Goal: Register for event/course

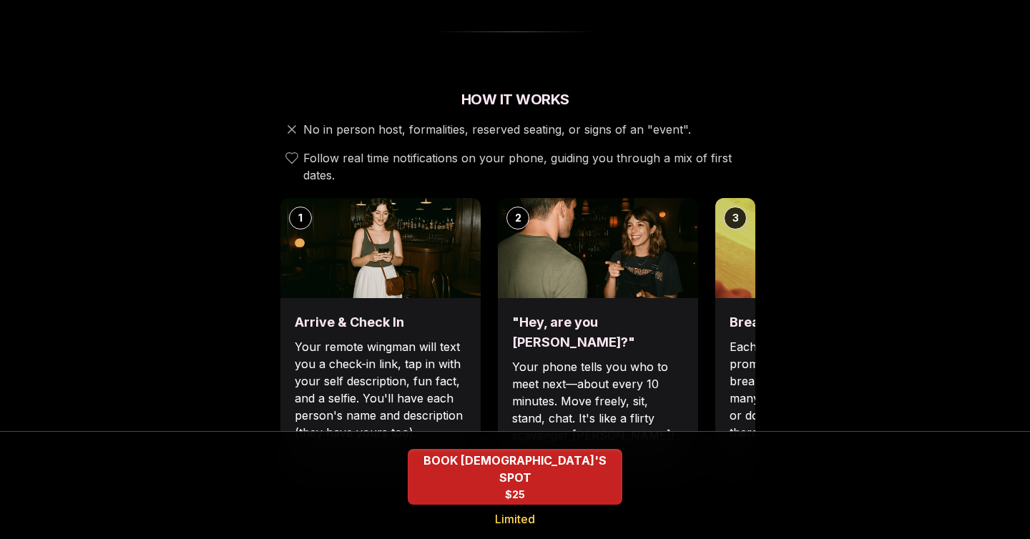
scroll to position [483, 0]
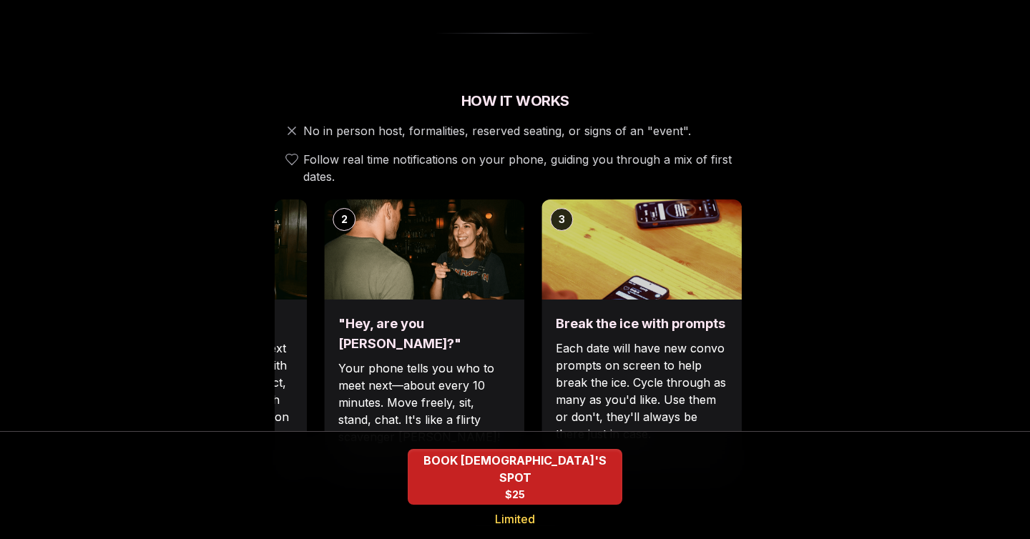
click at [494, 310] on div "1 Arrive & Check In Your remote wingman will text you a check-in link, tap in w…" at bounding box center [341, 343] width 481 height 286
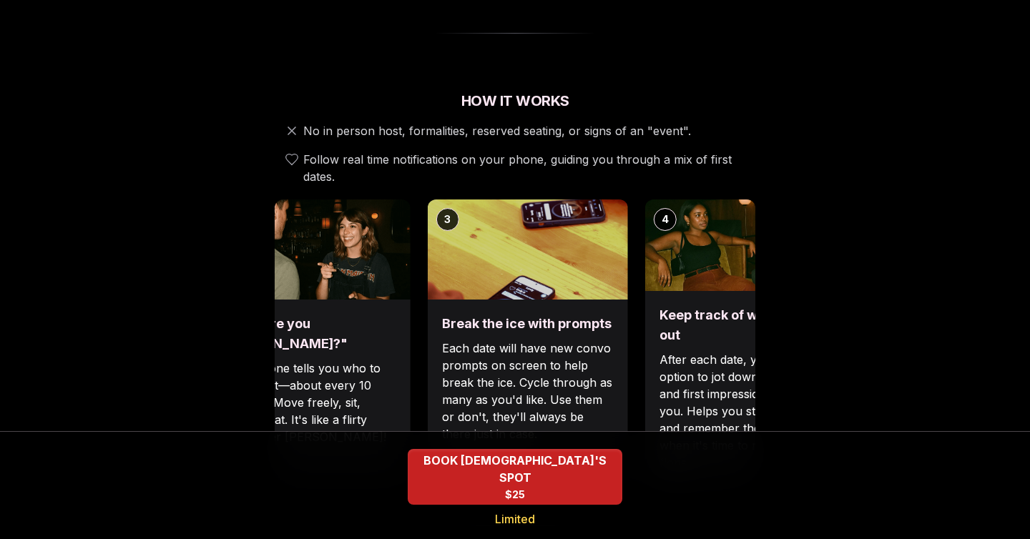
click at [259, 377] on div "Luvvly Speed Dating [DATE] Age Range 30 - 40 Orientation [DEMOGRAPHIC_DATA] Eve…" at bounding box center [515, 497] width 979 height 1811
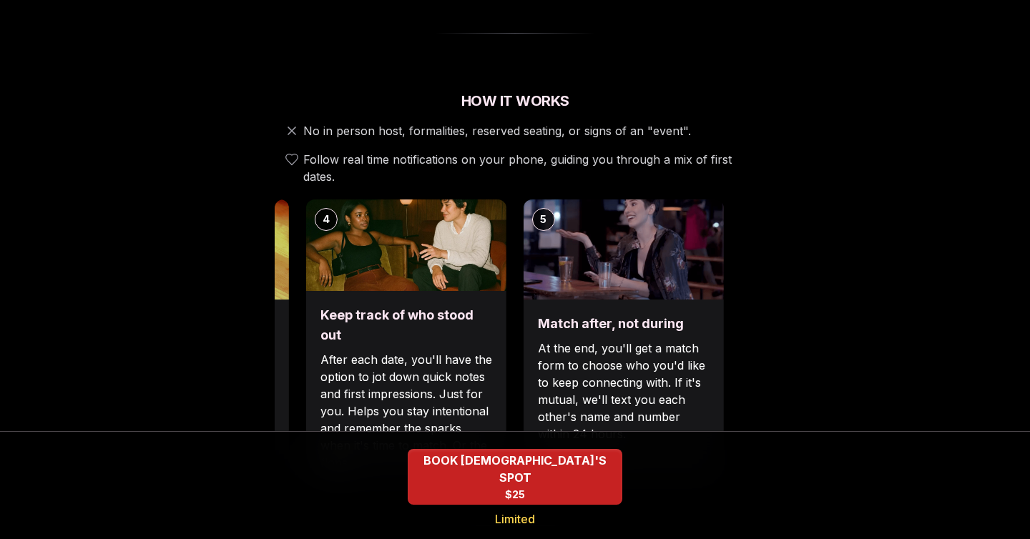
click at [348, 382] on p "After each date, you'll have the option to jot down quick notes and first impre…" at bounding box center [406, 411] width 172 height 120
click at [161, 384] on div "Luvvly Speed Dating [DATE] Age Range 30 - 40 Orientation [DEMOGRAPHIC_DATA] Eve…" at bounding box center [515, 497] width 979 height 1811
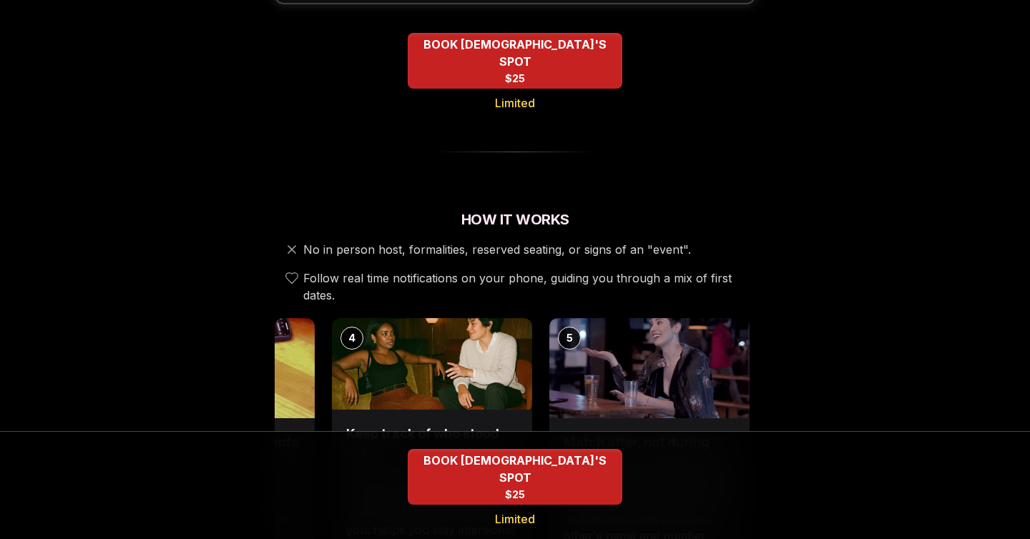
scroll to position [0, 0]
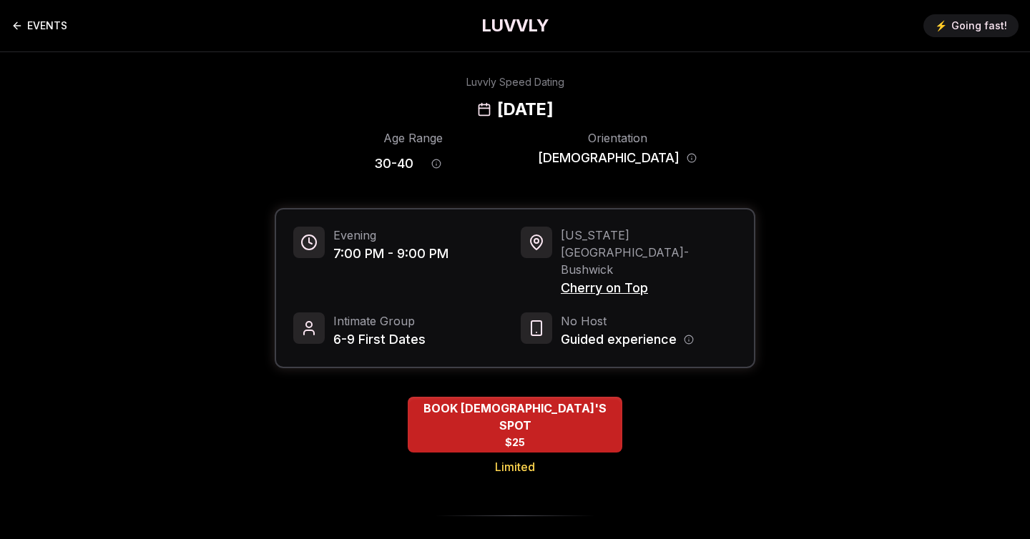
click at [26, 39] on link "EVENTS" at bounding box center [39, 25] width 56 height 29
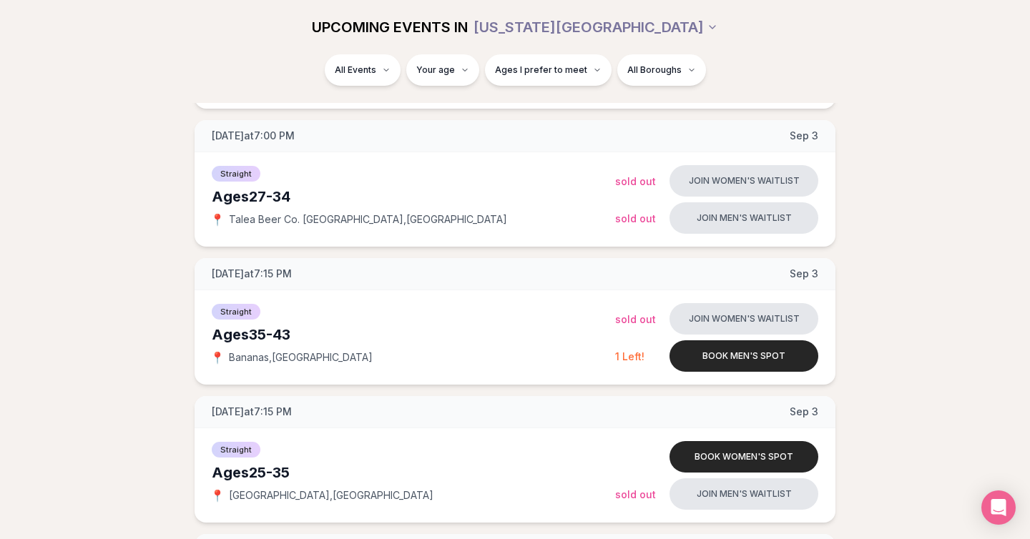
scroll to position [733, 0]
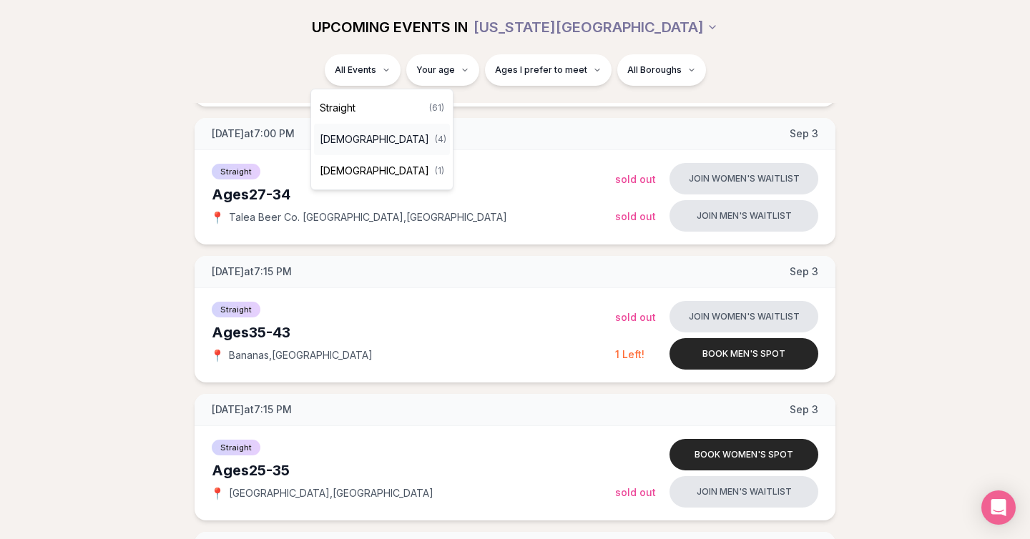
click at [390, 138] on div "[DEMOGRAPHIC_DATA] ( 4 )" at bounding box center [382, 139] width 136 height 31
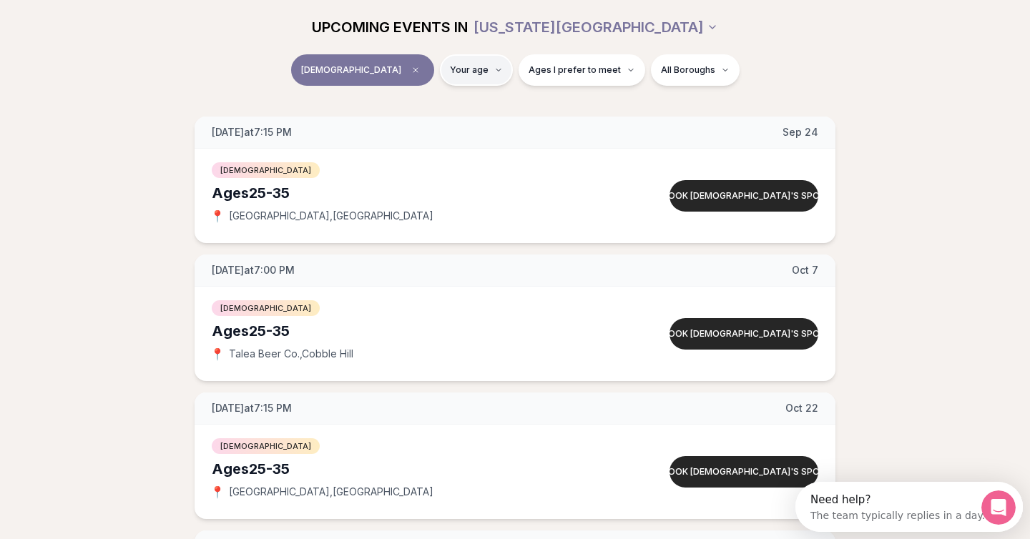
click at [441, 69] on html "Back to home luvvly LOW-PRESSURE SPEED DATING How it Works 💗 3,000 + monthly fi…" at bounding box center [515, 442] width 1030 height 1249
click at [193, 92] on html "Back to home luvvly LOW-PRESSURE SPEED DATING How it Works 💗 3,000 + monthly fi…" at bounding box center [515, 442] width 1030 height 1249
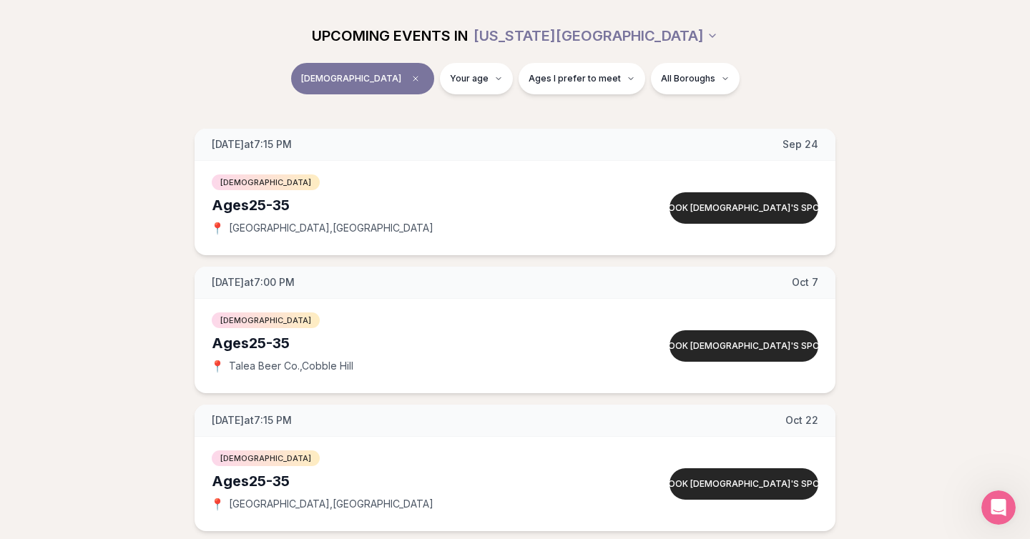
scroll to position [168, 0]
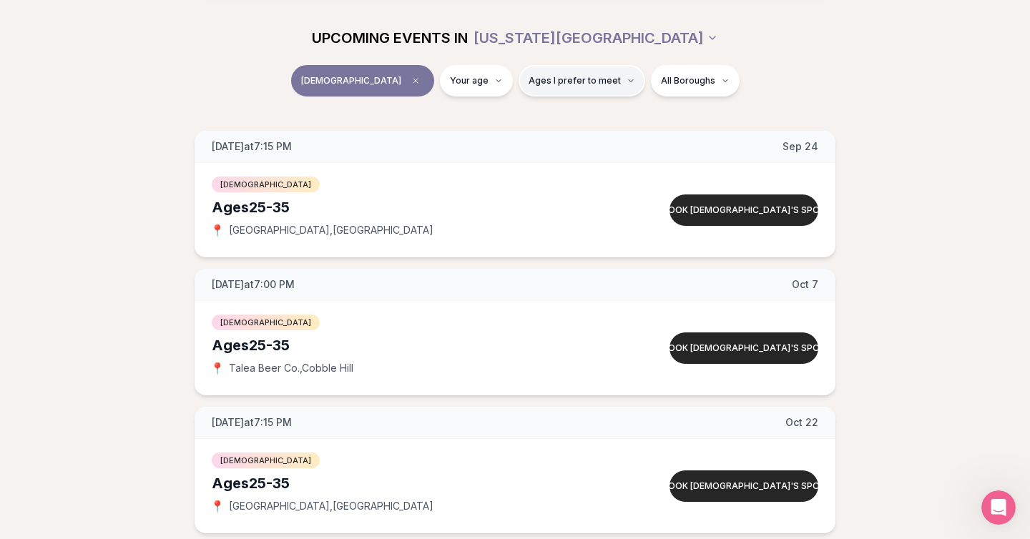
click at [572, 90] on button "Ages I prefer to meet" at bounding box center [582, 80] width 127 height 31
click at [841, 98] on div "[DEMOGRAPHIC_DATA] Your age Ages I prefer to meet All Boroughs" at bounding box center [514, 83] width 801 height 37
click at [456, 77] on html "Back to home luvvly LOW-PRESSURE SPEED DATING How it Works 💗 3,000 + monthly fi…" at bounding box center [515, 451] width 1030 height 1238
type input "**"
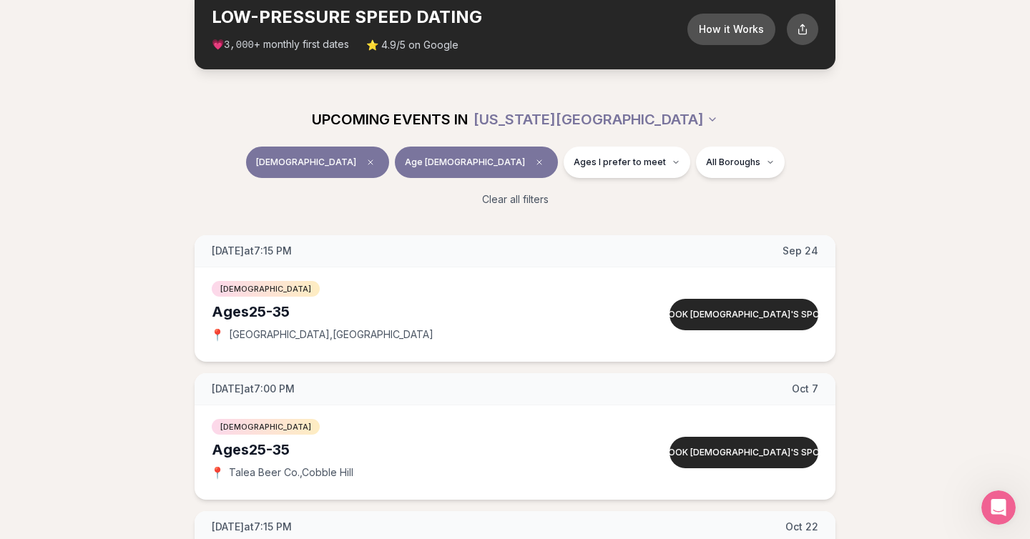
scroll to position [83, 0]
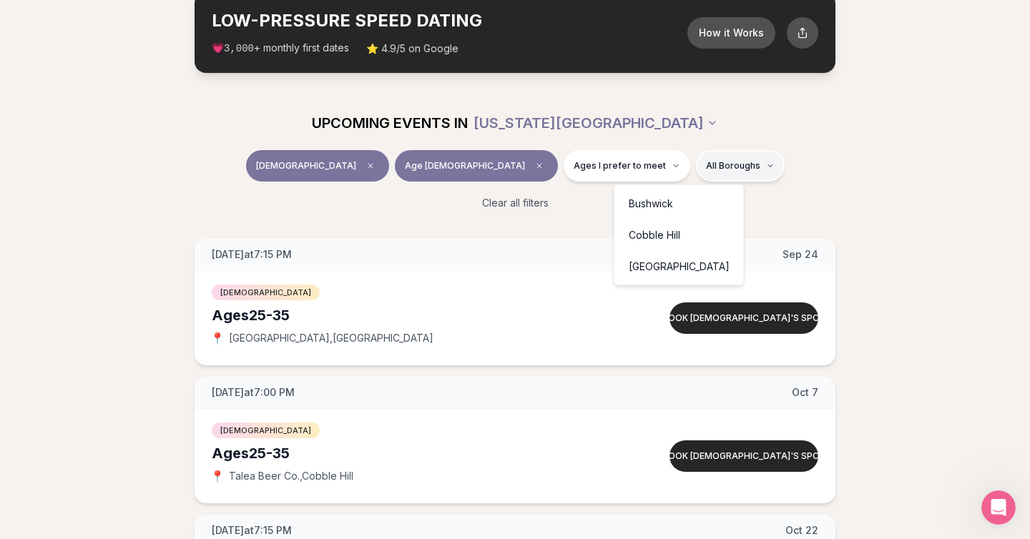
click at [687, 172] on html "Back to home luvvly LOW-PRESSURE SPEED DATING How it Works 💗 3,000 + monthly fi…" at bounding box center [515, 547] width 1030 height 1261
click at [792, 172] on html "Back to home luvvly LOW-PRESSURE SPEED DATING How it Works 💗 3,000 + monthly fi…" at bounding box center [515, 547] width 1030 height 1261
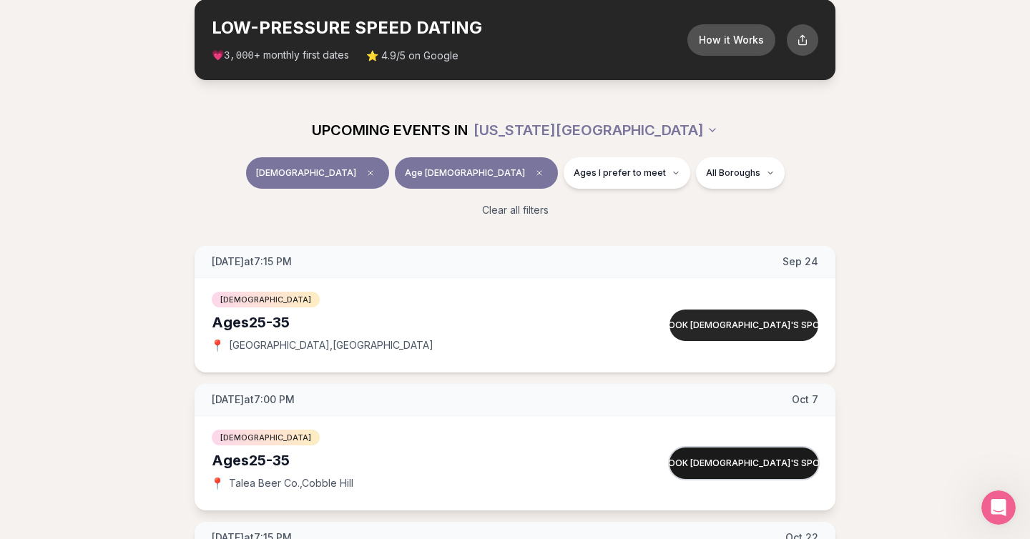
scroll to position [0, 0]
